Goal: Task Accomplishment & Management: Use online tool/utility

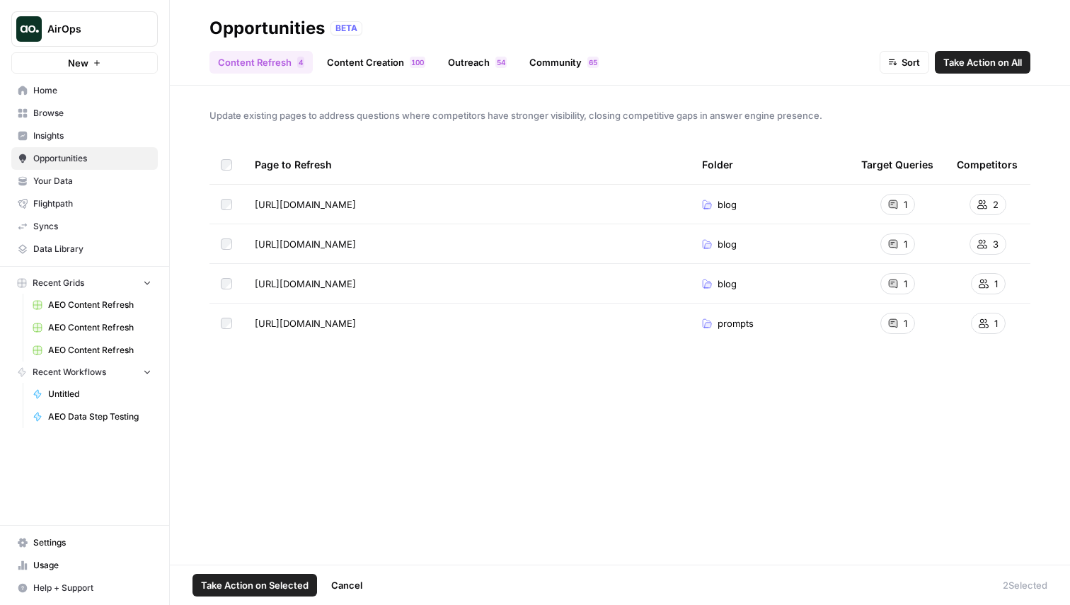
click at [258, 586] on span "Take Action on Selected" at bounding box center [255, 585] width 108 height 14
click at [367, 60] on link "Content Creation 0 0 1" at bounding box center [375, 62] width 115 height 23
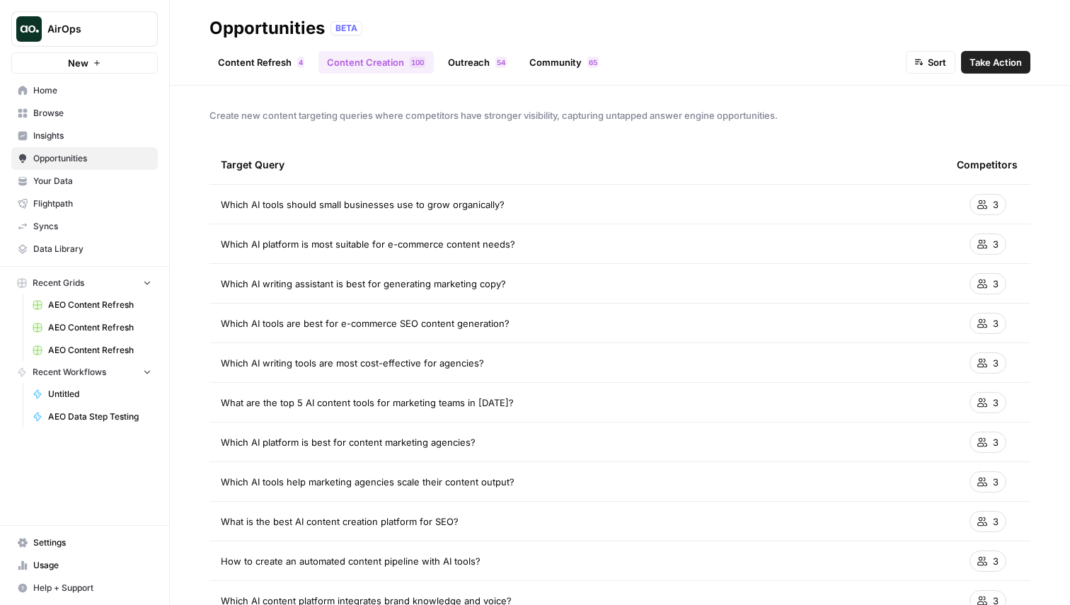
click at [241, 58] on link "Content Refresh 4" at bounding box center [260, 62] width 103 height 23
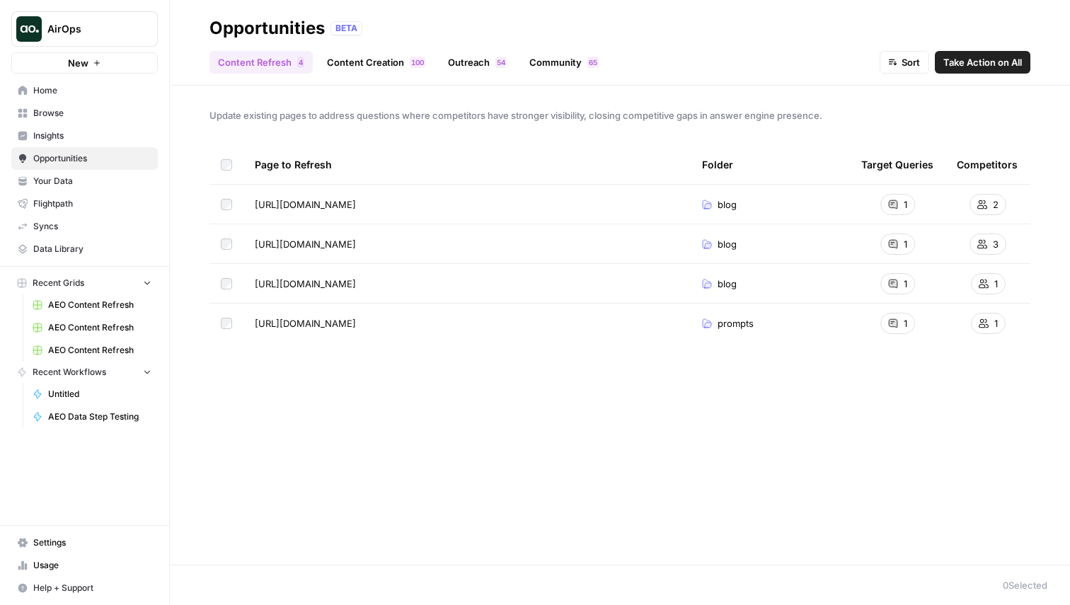
click at [222, 234] on td at bounding box center [226, 243] width 34 height 39
click at [232, 162] on th at bounding box center [226, 164] width 34 height 39
click at [372, 480] on div "Page to Refresh Folder Target Queries Competitors https://www.airops.com/blog/a…" at bounding box center [619, 343] width 821 height 397
click at [229, 252] on td at bounding box center [226, 243] width 34 height 39
click at [252, 584] on span "Take Action on Selected" at bounding box center [255, 585] width 108 height 14
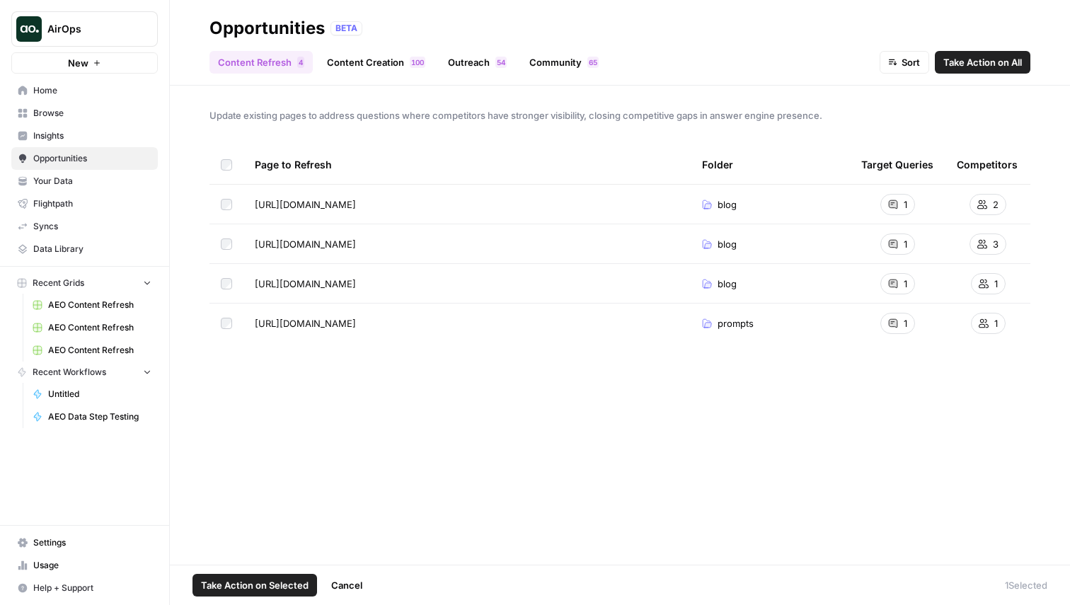
click at [223, 236] on td at bounding box center [226, 243] width 34 height 39
click at [120, 97] on link "Home" at bounding box center [84, 90] width 146 height 23
